Goal: Task Accomplishment & Management: Use online tool/utility

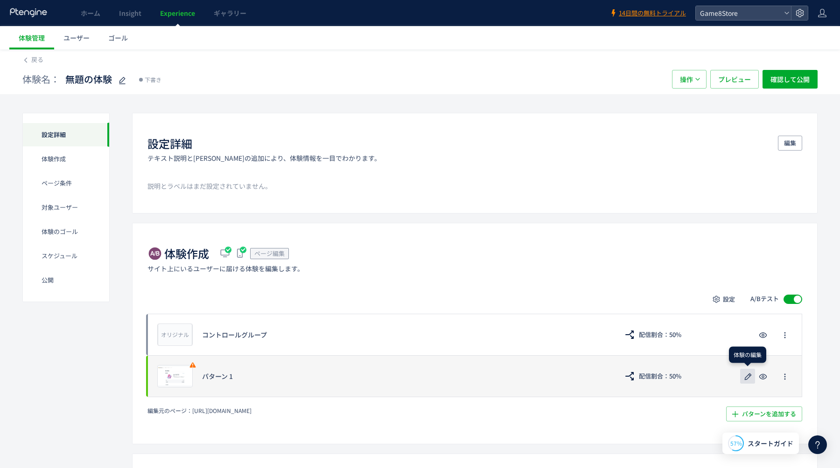
click at [750, 378] on icon "button" at bounding box center [747, 376] width 11 height 11
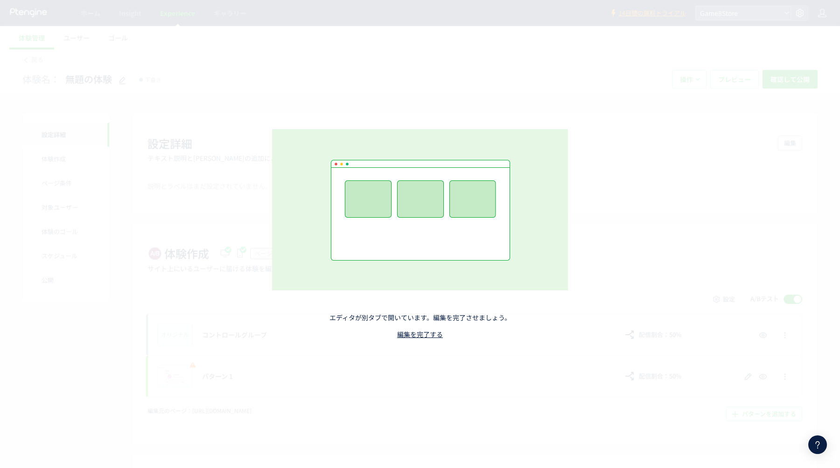
click at [438, 340] on div "エディタが別タブで開いています。編集を完了させましょう。 編集を完了する" at bounding box center [420, 234] width 412 height 303
click at [431, 334] on link "編集を完了する" at bounding box center [420, 334] width 46 height 9
click at [430, 335] on link "編集を完了する" at bounding box center [420, 334] width 46 height 9
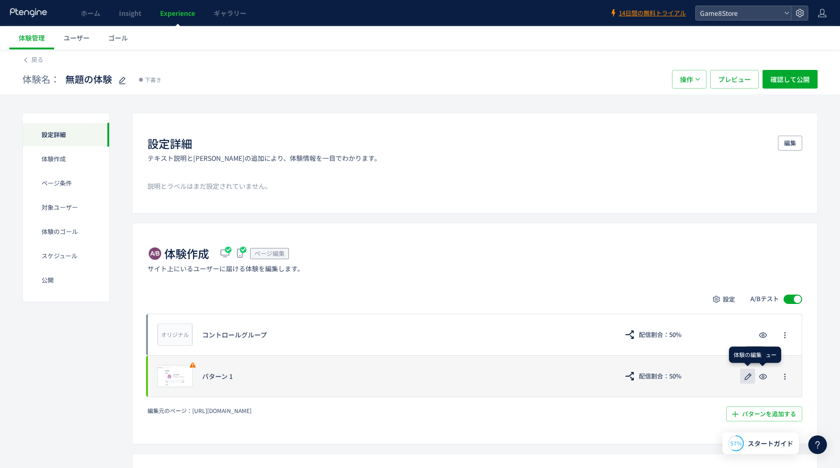
click at [748, 376] on icon "button" at bounding box center [747, 376] width 11 height 11
click at [746, 373] on icon "button" at bounding box center [747, 376] width 11 height 11
click at [750, 379] on icon "button" at bounding box center [747, 376] width 11 height 11
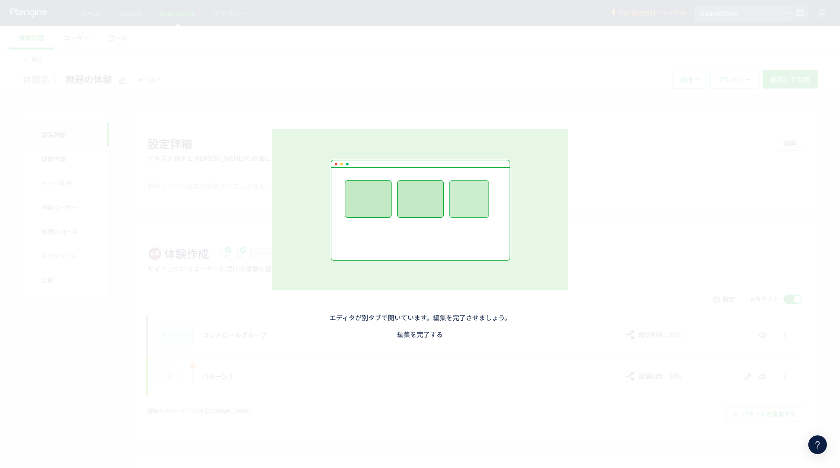
click at [425, 334] on link "編集を完了する" at bounding box center [420, 334] width 46 height 9
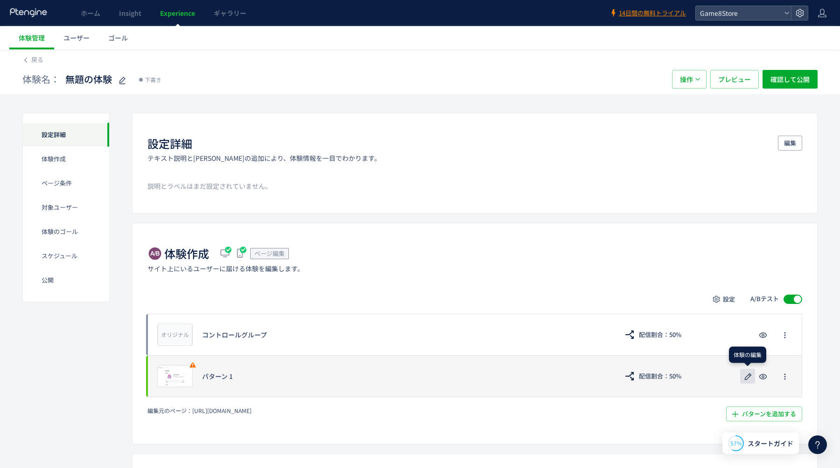
click at [749, 377] on use "button" at bounding box center [748, 376] width 7 height 7
click at [752, 376] on icon "button" at bounding box center [747, 376] width 11 height 11
click at [741, 378] on button "button" at bounding box center [747, 376] width 15 height 15
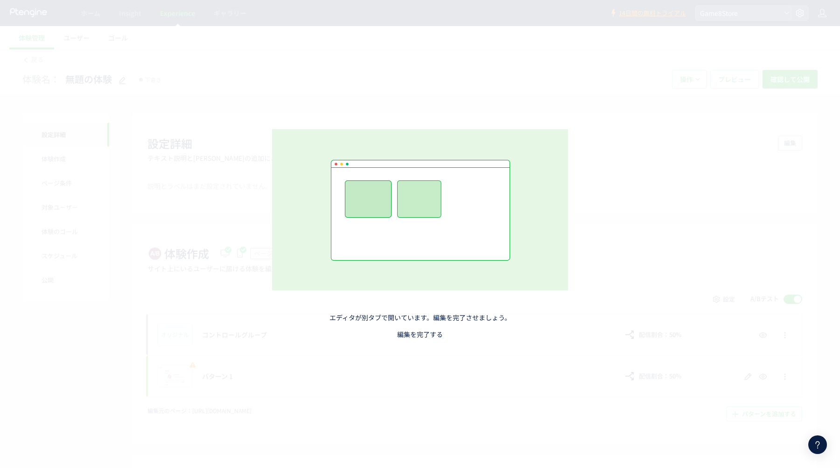
click at [419, 333] on link "編集を完了する" at bounding box center [420, 334] width 46 height 9
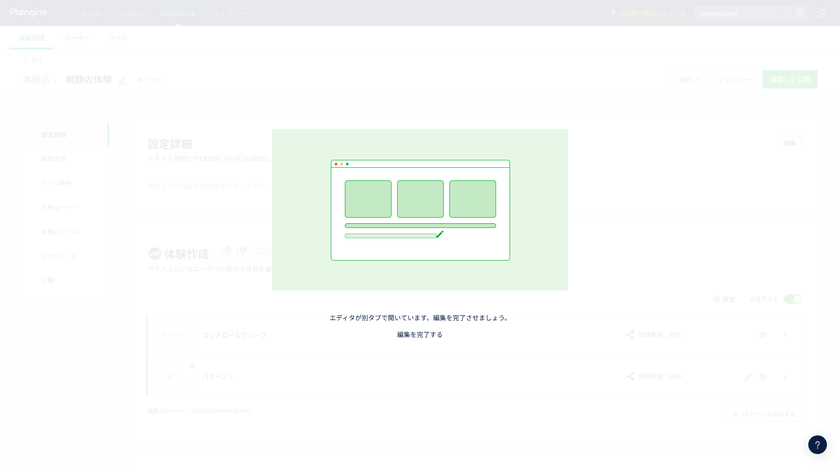
click at [418, 334] on link "編集を完了する" at bounding box center [420, 334] width 46 height 9
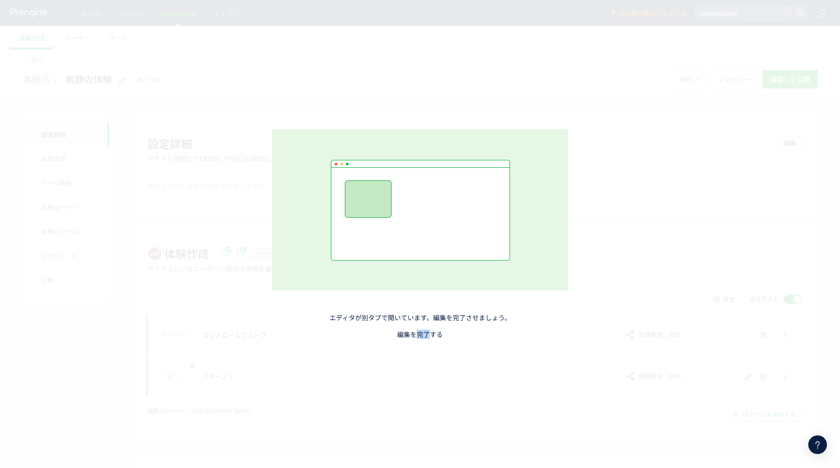
click at [418, 334] on link "編集を完了する" at bounding box center [420, 334] width 46 height 9
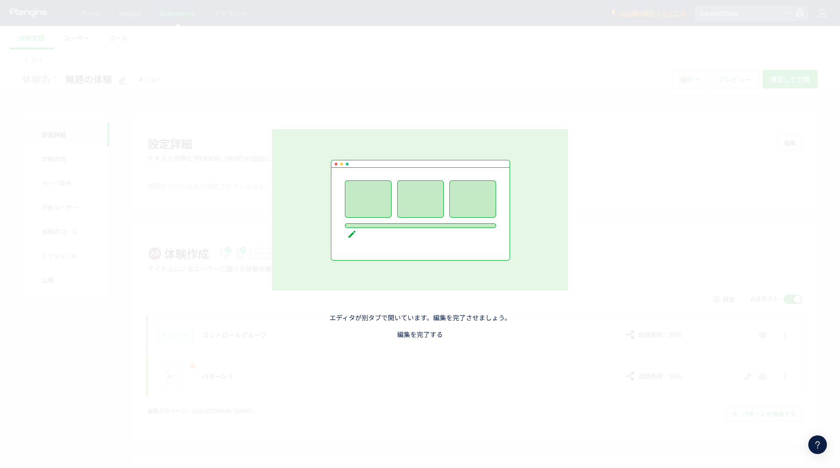
click at [418, 334] on link "編集を完了する" at bounding box center [420, 334] width 46 height 9
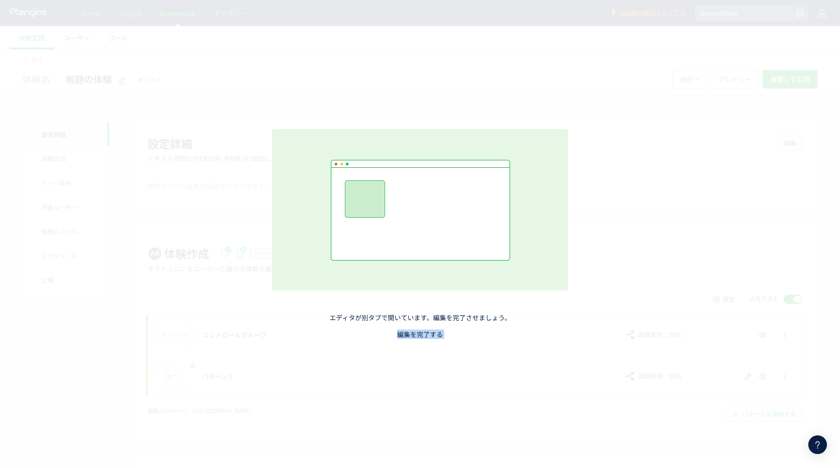
click at [418, 334] on link "編集を完了する" at bounding box center [420, 334] width 46 height 9
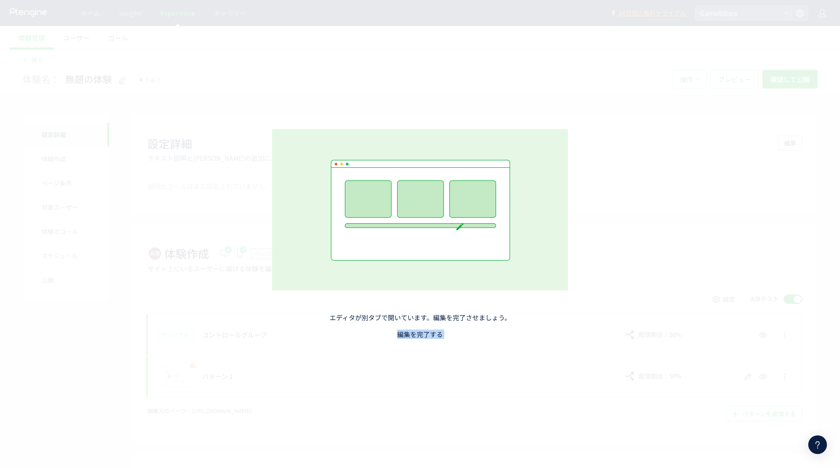
click at [418, 334] on link "編集を完了する" at bounding box center [420, 334] width 46 height 9
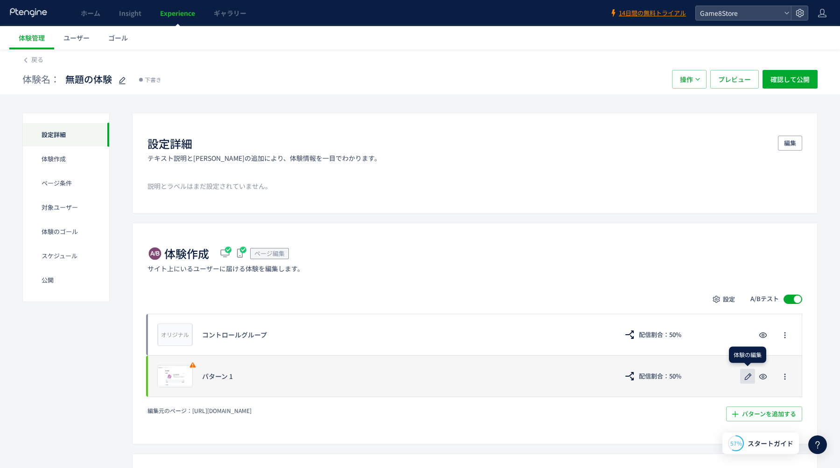
click at [746, 376] on icon "button" at bounding box center [747, 376] width 11 height 11
